Goal: Check status

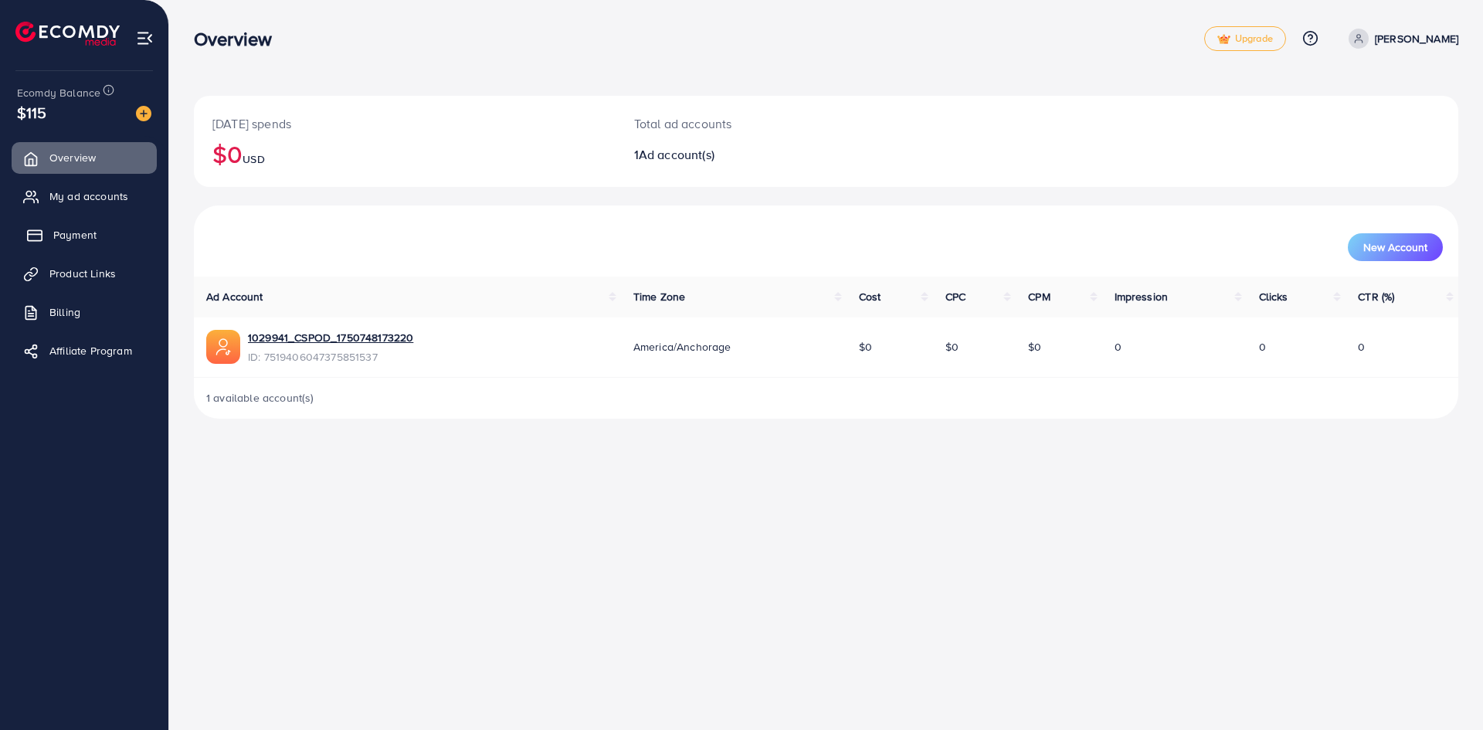
click at [70, 232] on span "Payment" at bounding box center [74, 234] width 43 height 15
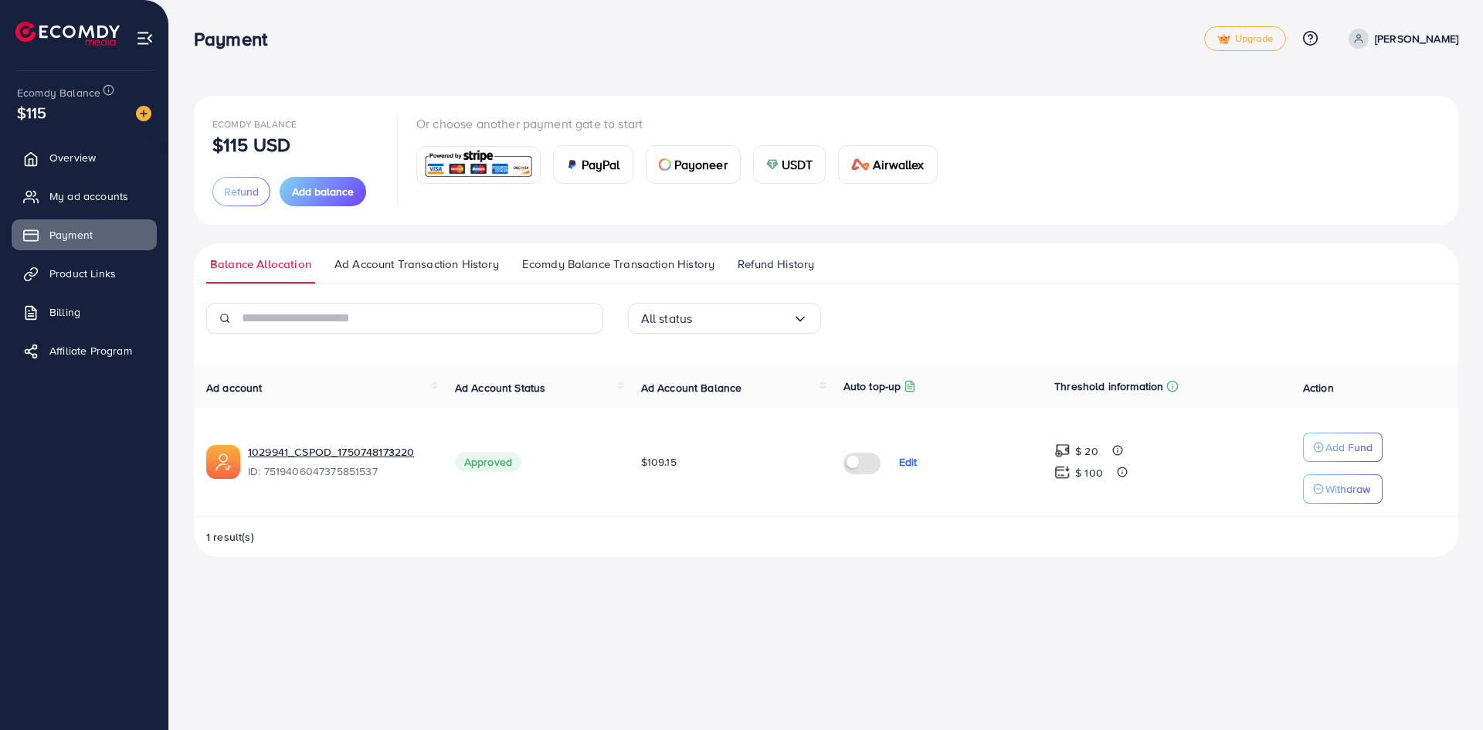
click at [463, 270] on span "Ad Account Transaction History" at bounding box center [416, 264] width 165 height 17
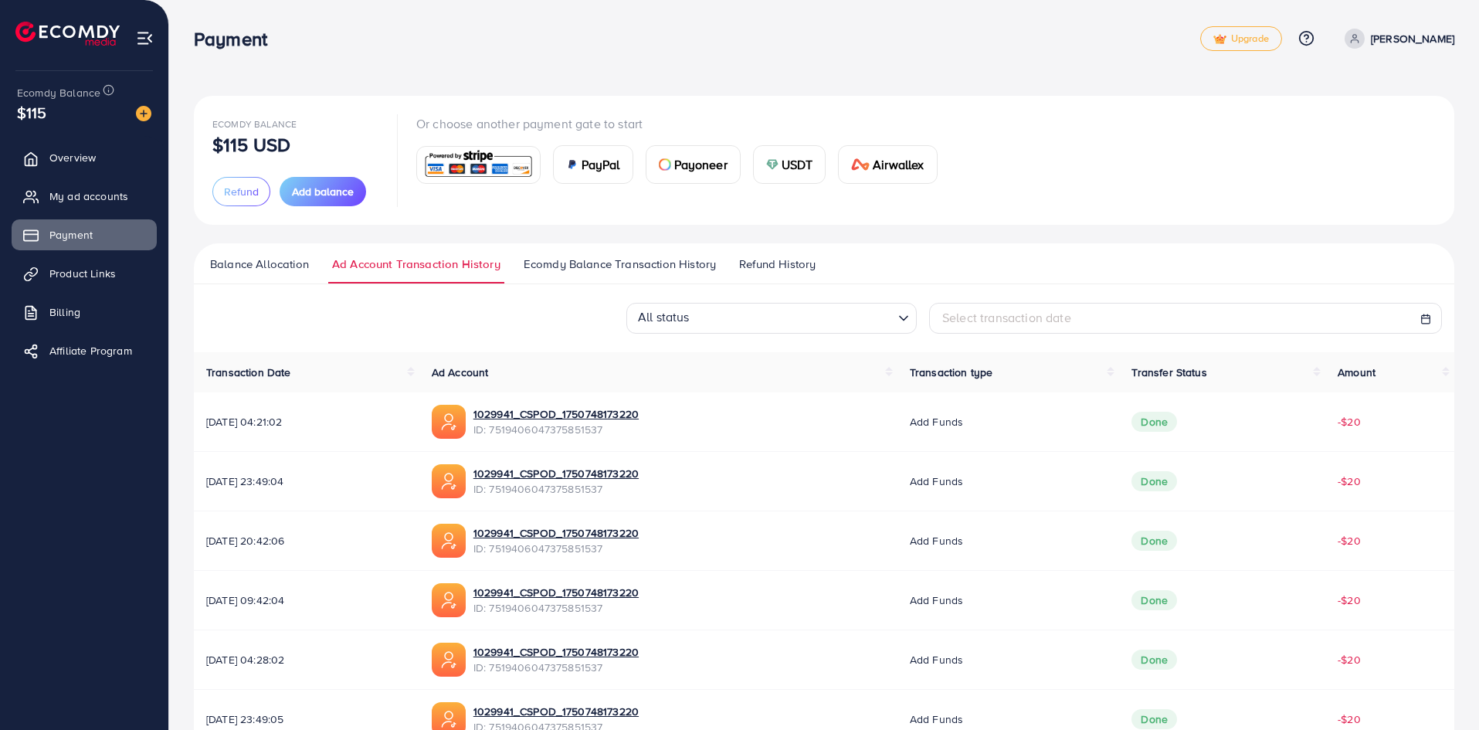
scroll to position [77, 0]
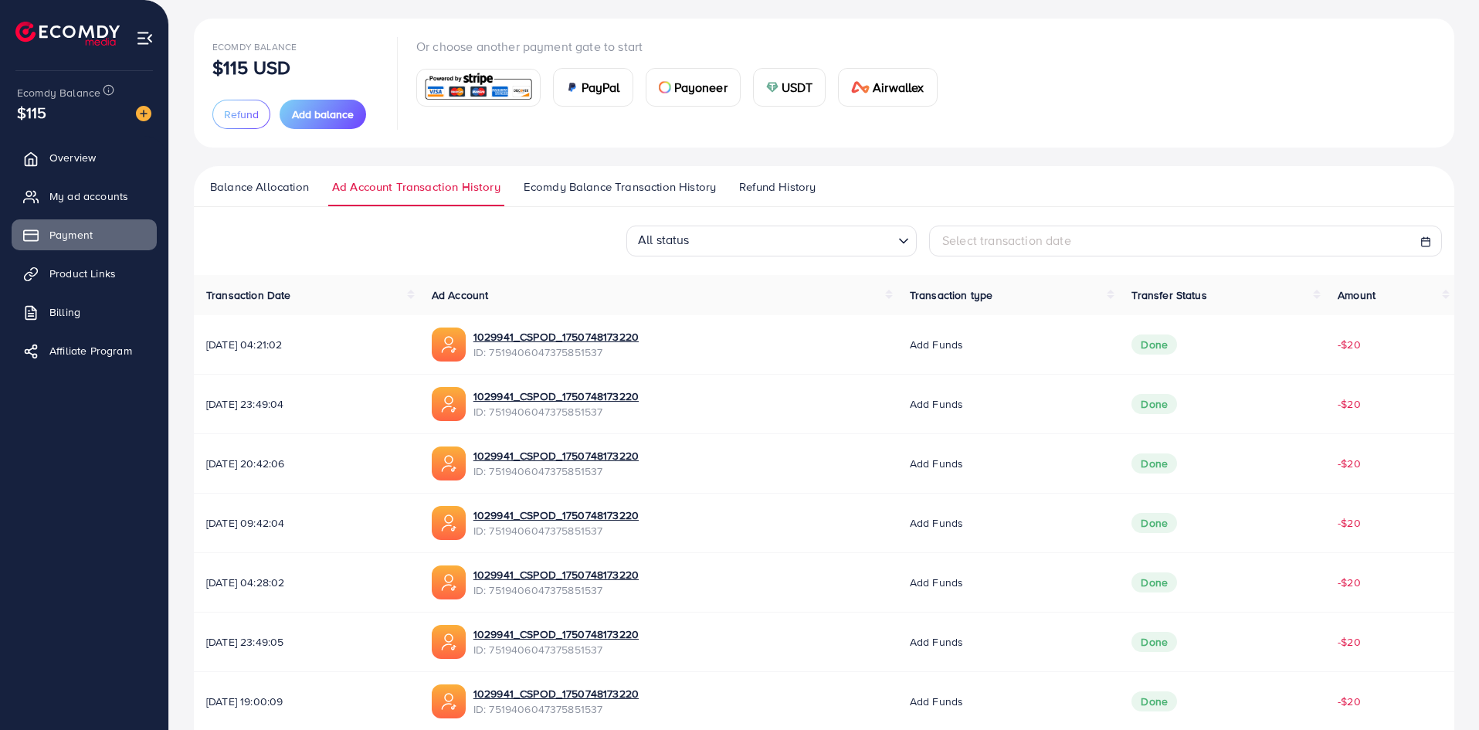
click at [598, 196] on link "Ecomdy Balance Transaction History" at bounding box center [620, 192] width 200 height 28
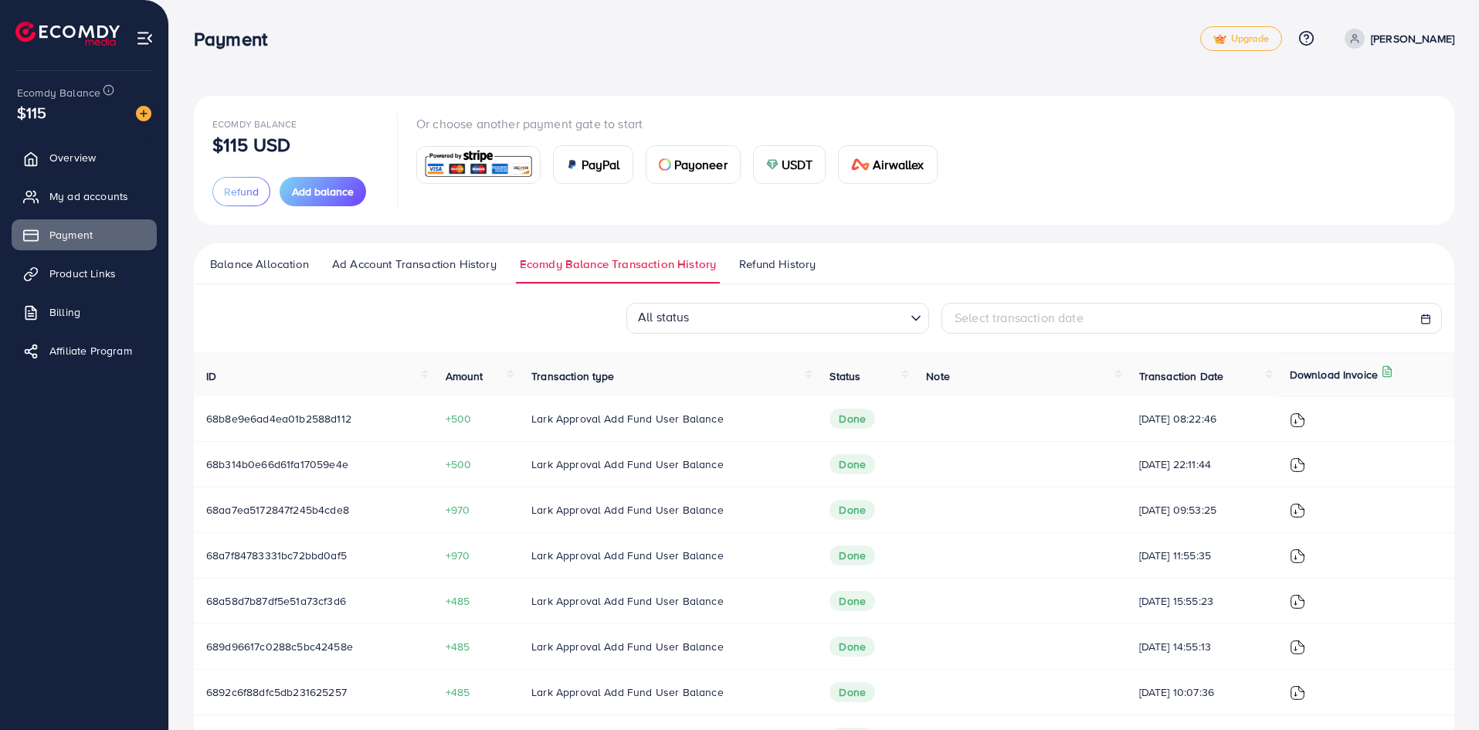
click at [1088, 456] on td at bounding box center [1020, 465] width 212 height 46
